Goal: Obtain resource: Obtain resource

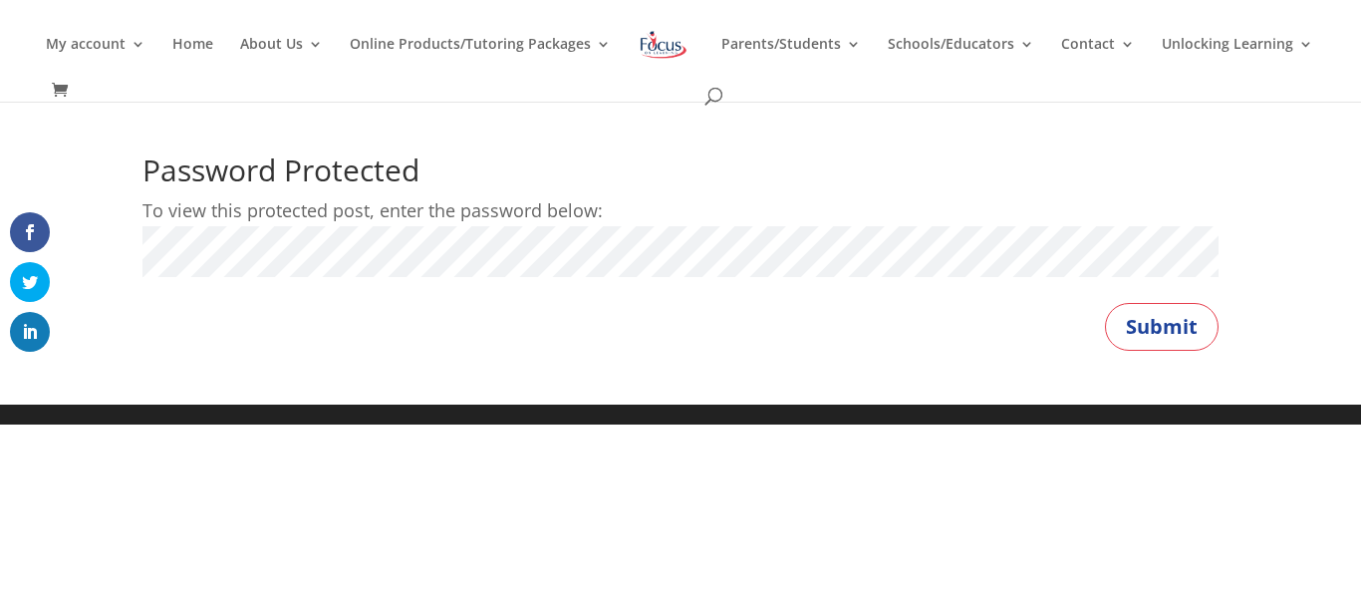
click at [1105, 303] on button "Submit" at bounding box center [1162, 327] width 114 height 48
click at [1149, 312] on button "Submit" at bounding box center [1162, 327] width 114 height 48
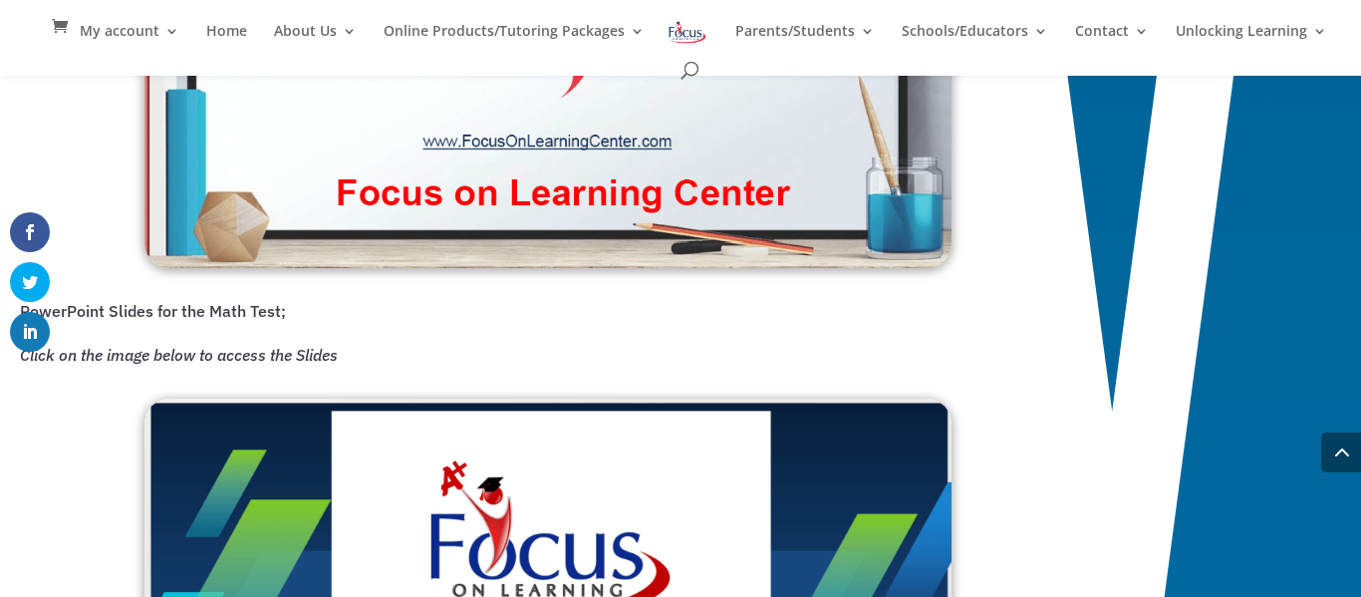
scroll to position [1812, 0]
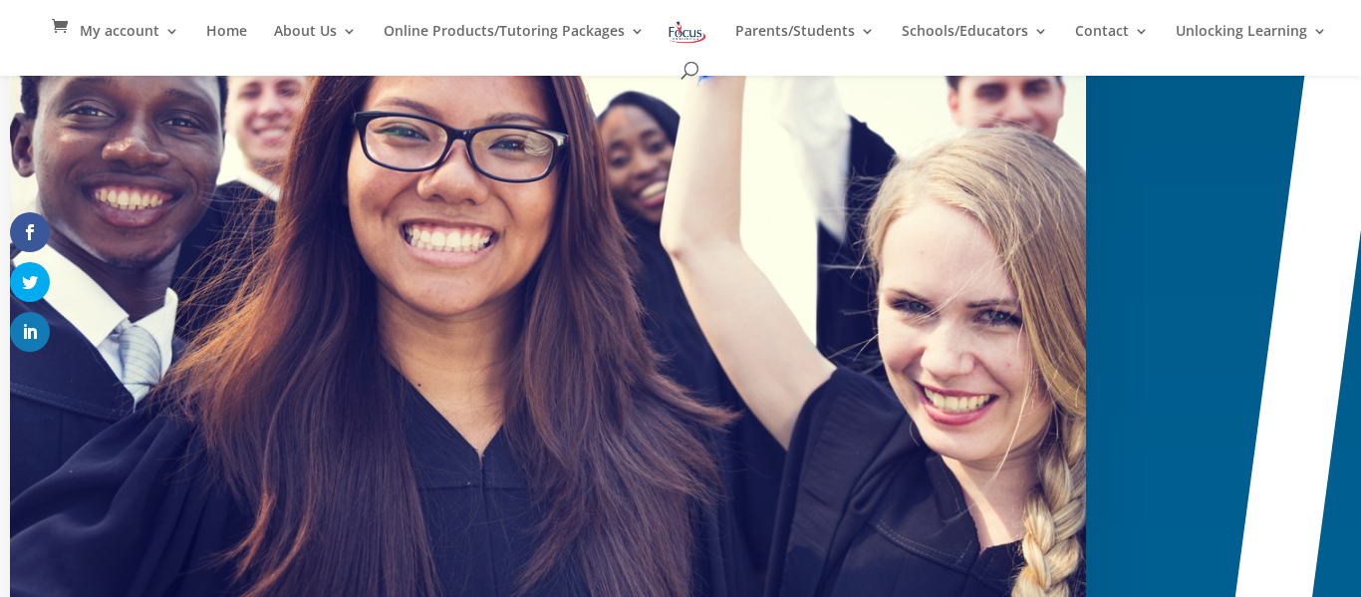
click at [786, 101] on img at bounding box center [548, 145] width 1076 height 1076
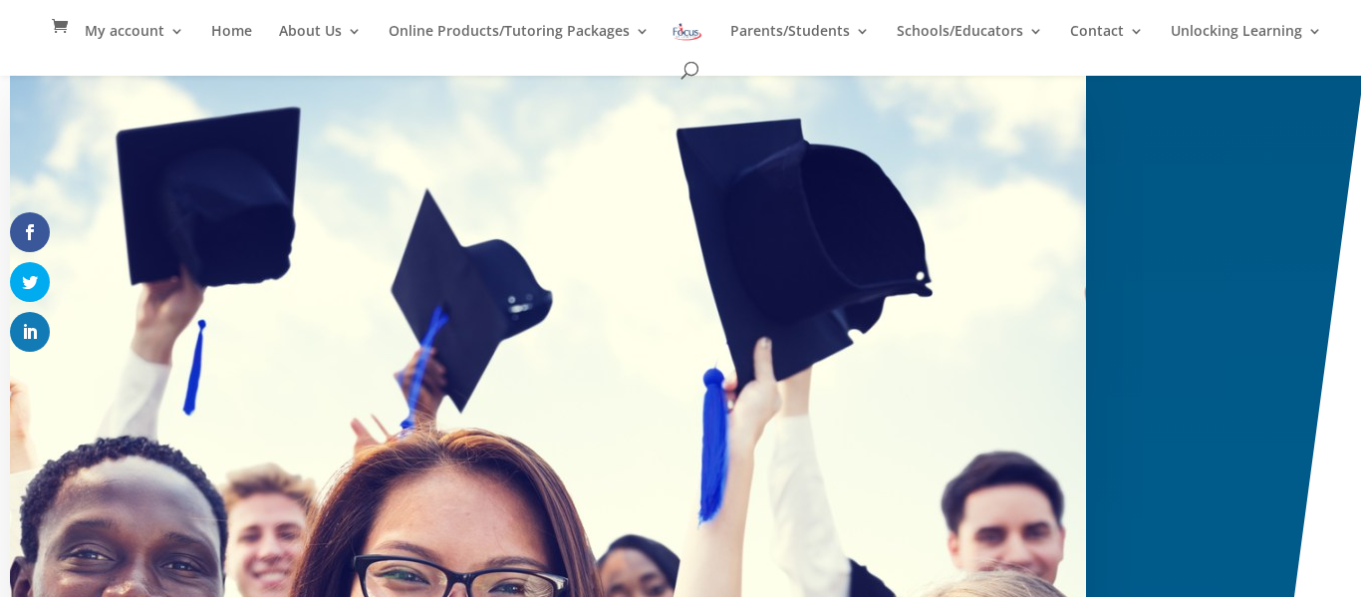
scroll to position [0, 0]
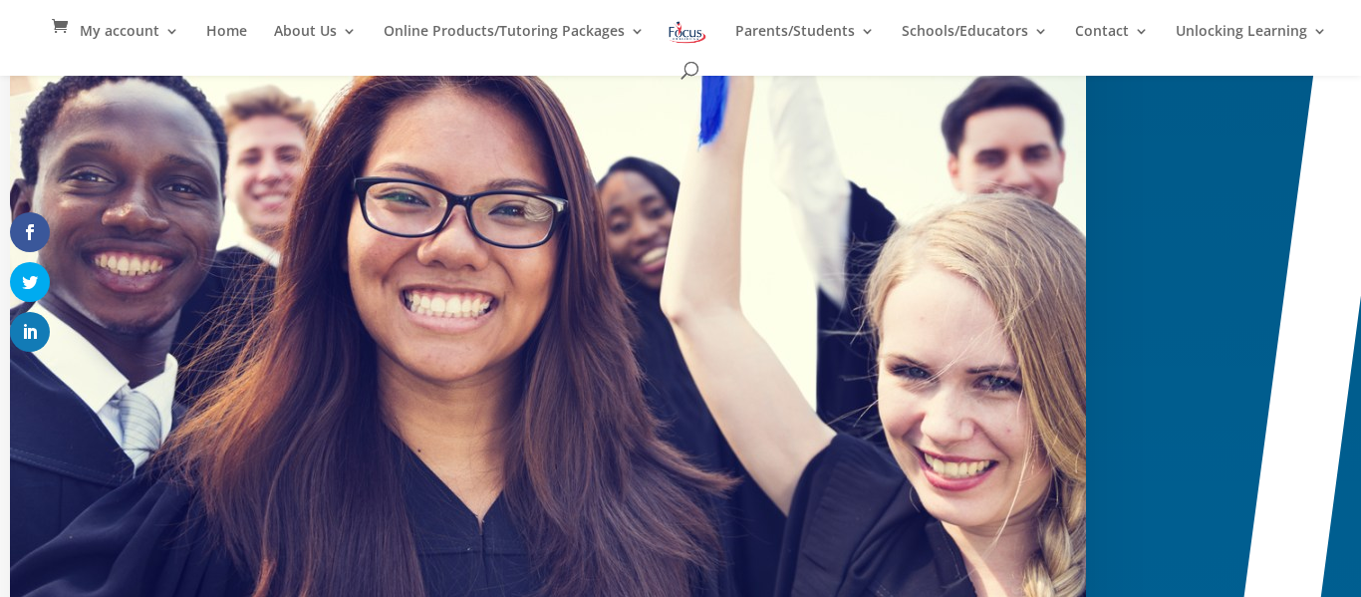
click at [579, 445] on img at bounding box center [548, 211] width 1076 height 1076
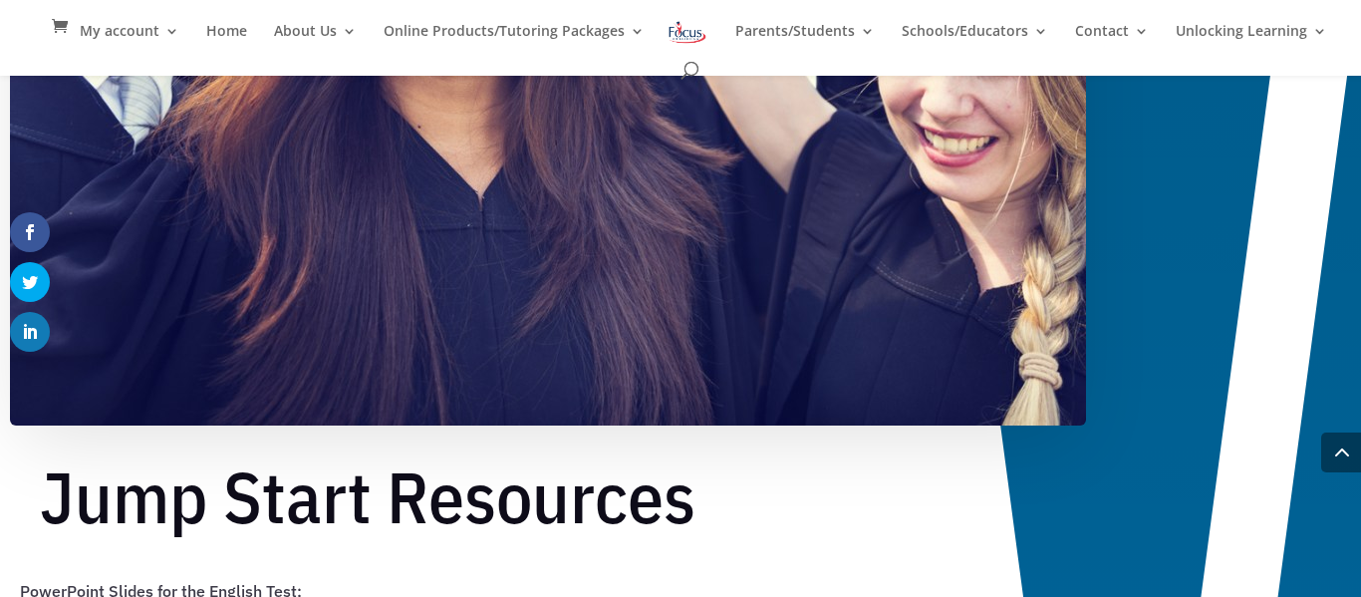
scroll to position [969, 0]
